Goal: Transaction & Acquisition: Purchase product/service

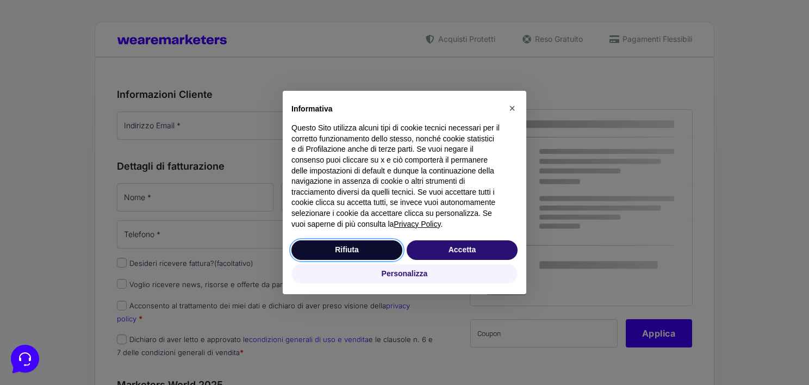
click at [345, 250] on button "Rifiuta" at bounding box center [346, 250] width 111 height 20
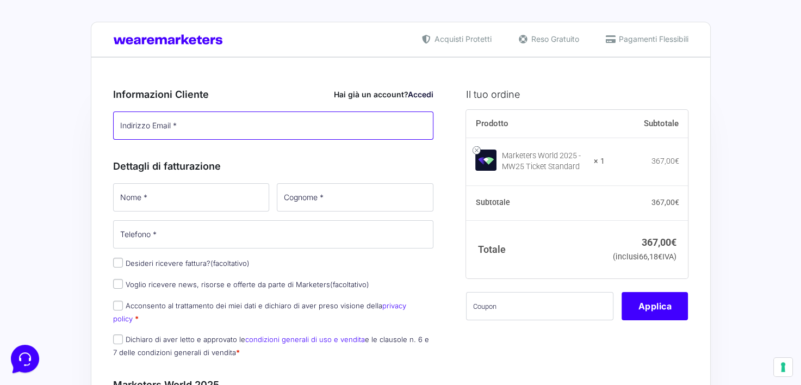
click at [236, 129] on input "Indirizzo Email *" at bounding box center [273, 125] width 321 height 28
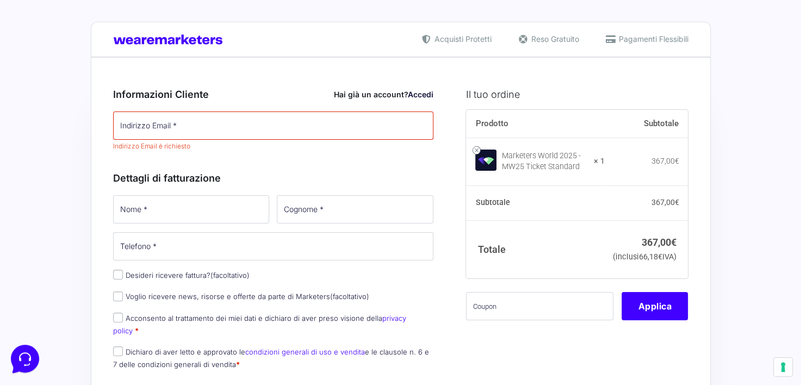
click at [361, 148] on div "Informazioni Cliente Hai già un account? Accedi Indirizzo Email * Indirizzo Ema…" at bounding box center [273, 226] width 321 height 303
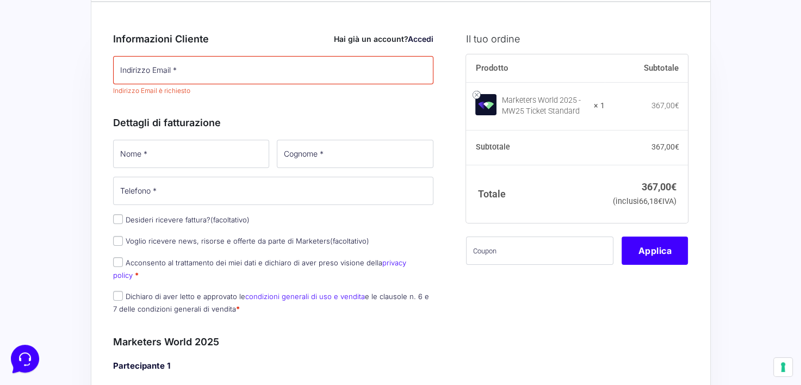
scroll to position [56, 0]
click at [519, 252] on input "text" at bounding box center [539, 250] width 147 height 28
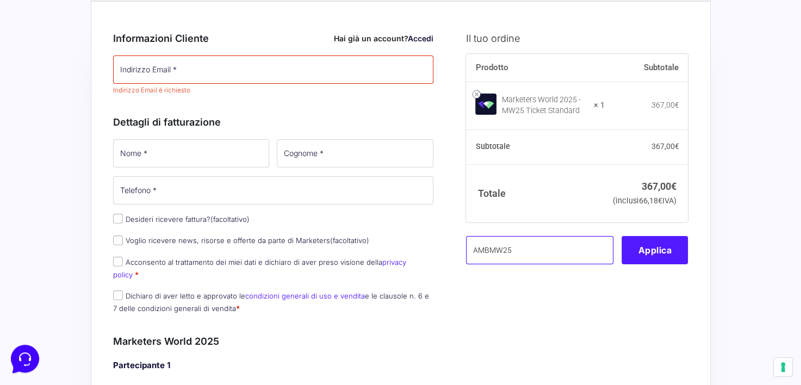
type input "AMBMW25"
click at [666, 264] on button "Applica" at bounding box center [654, 250] width 66 height 28
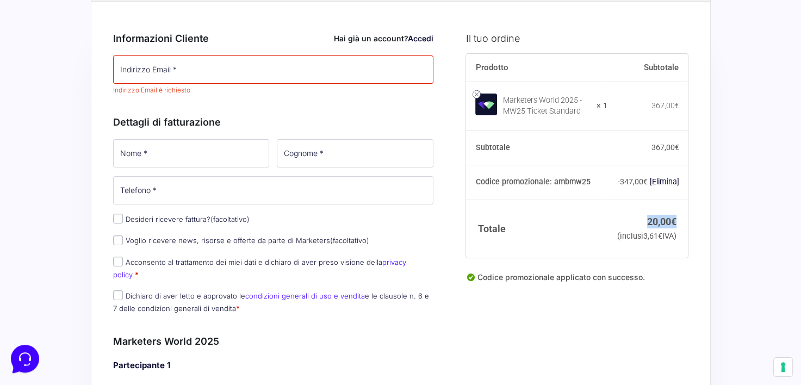
drag, startPoint x: 646, startPoint y: 227, endPoint x: 676, endPoint y: 222, distance: 30.8
click at [676, 222] on td "20,00 € (inclusi 3,61 € IVA)" at bounding box center [647, 228] width 80 height 58
drag, startPoint x: 676, startPoint y: 222, endPoint x: 567, endPoint y: 246, distance: 111.8
click at [567, 246] on th "Totale" at bounding box center [536, 228] width 141 height 58
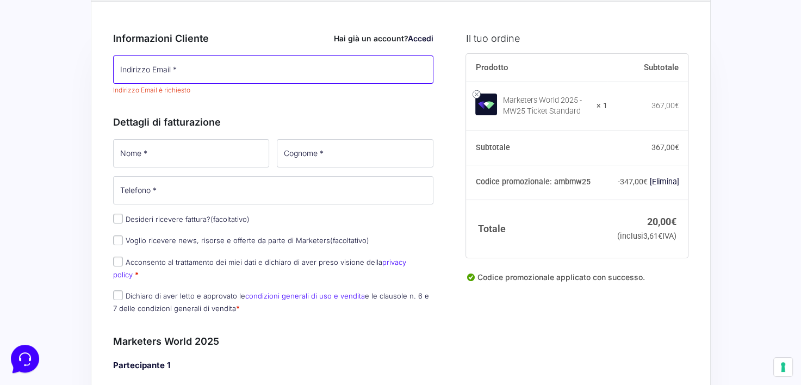
click at [307, 65] on input "Indirizzo Email *" at bounding box center [273, 69] width 321 height 28
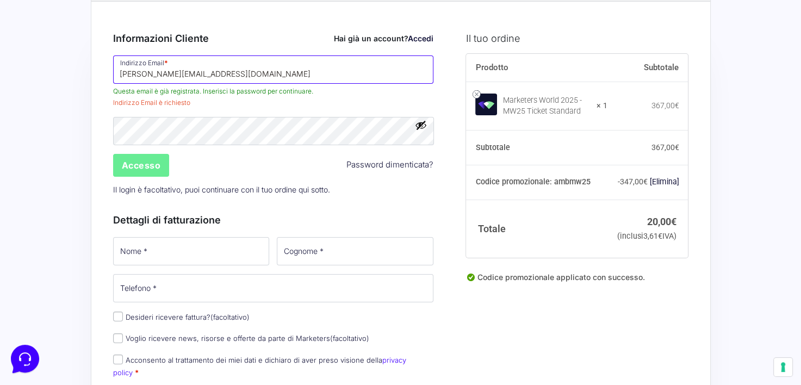
type input "[PERSON_NAME][EMAIL_ADDRESS][DOMAIN_NAME]"
